Goal: Task Accomplishment & Management: Complete application form

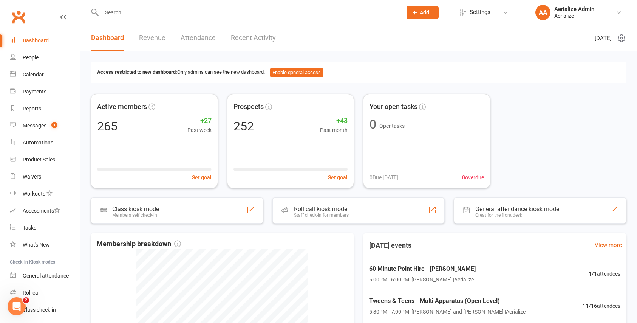
click at [126, 5] on div at bounding box center [244, 12] width 306 height 25
click at [124, 16] on input "text" at bounding box center [248, 12] width 298 height 11
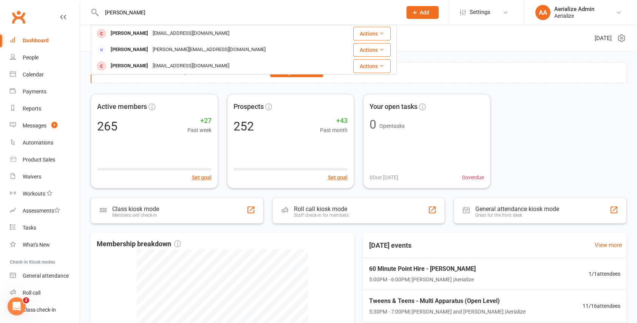
type input "[PERSON_NAME]"
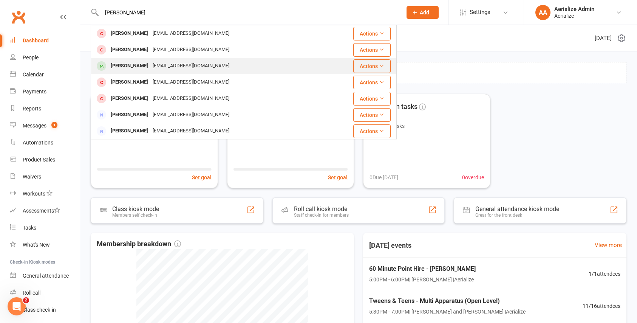
click at [141, 62] on div "[PERSON_NAME]" at bounding box center [130, 65] width 42 height 11
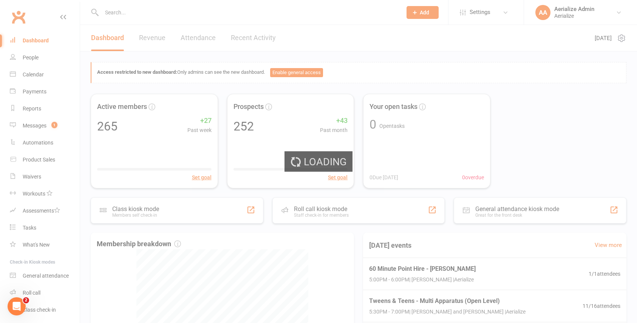
click at [127, 17] on div "Loading" at bounding box center [318, 161] width 637 height 323
click at [126, 11] on div "Loading" at bounding box center [318, 161] width 637 height 323
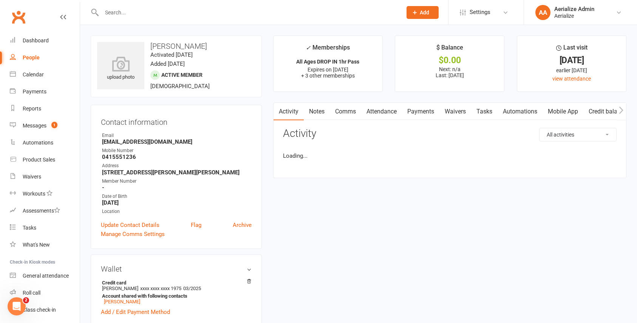
click at [126, 11] on input "text" at bounding box center [248, 12] width 298 height 11
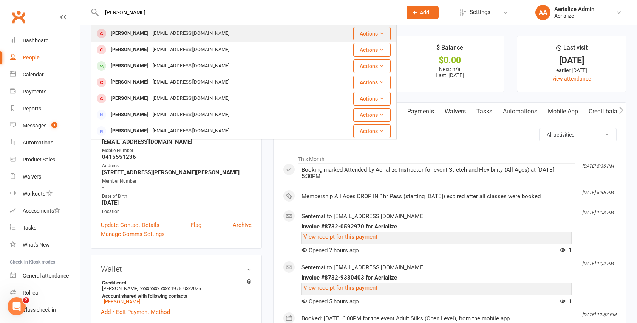
type input "[PERSON_NAME]"
click at [140, 36] on div "[PERSON_NAME]" at bounding box center [130, 33] width 42 height 11
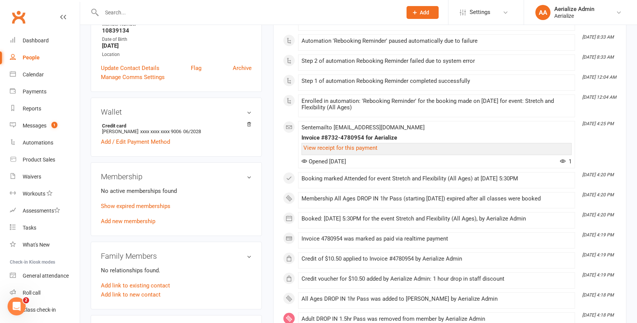
scroll to position [157, 0]
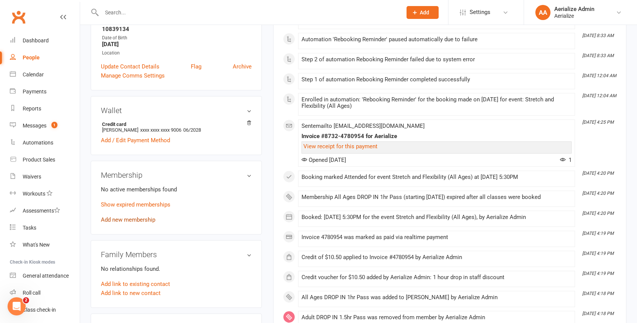
click at [135, 218] on link "Add new membership" at bounding box center [128, 219] width 54 height 7
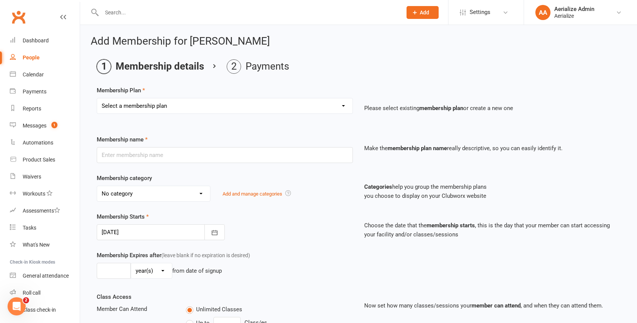
click at [257, 106] on select "Select a membership plan Create new Membership Plan Tiny Tots DROP IN Tiny Tots…" at bounding box center [225, 105] width 256 height 15
click at [261, 102] on select "Select a membership plan Create new Membership Plan Tiny Tots DROP IN Tiny Tots…" at bounding box center [225, 105] width 256 height 15
select select "5"
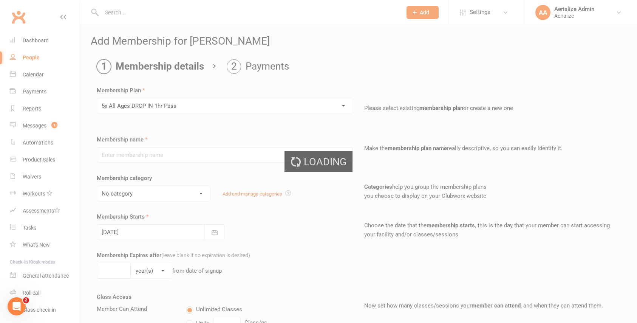
type input "5x All Ages DROP IN 1hr Pass"
select select "4"
type input "3"
select select "2"
type input "5"
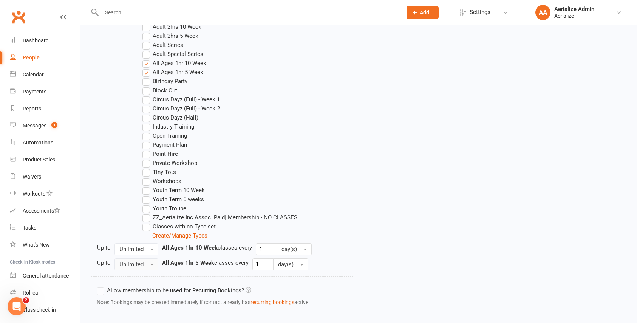
scroll to position [466, 0]
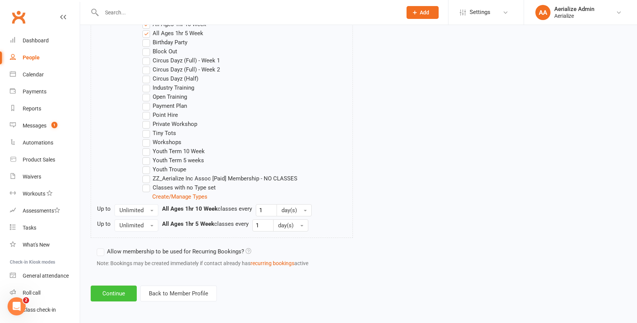
click at [114, 297] on button "Continue" at bounding box center [114, 293] width 46 height 16
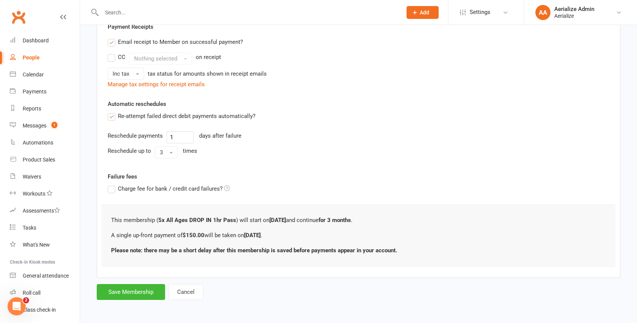
scroll to position [0, 0]
